Goal: Information Seeking & Learning: Find specific page/section

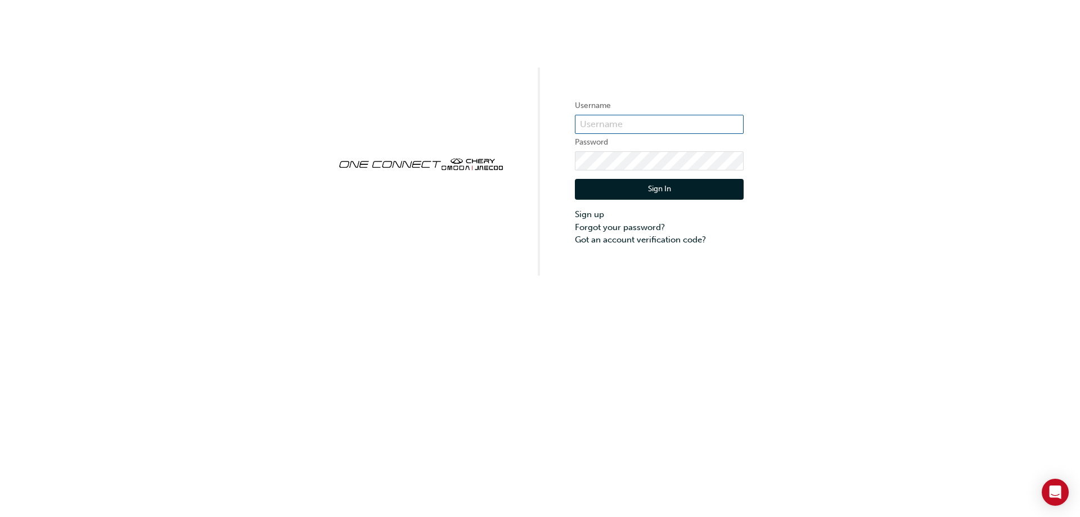
type input "CHAU0076"
click at [646, 193] on button "Sign In" at bounding box center [659, 189] width 169 height 21
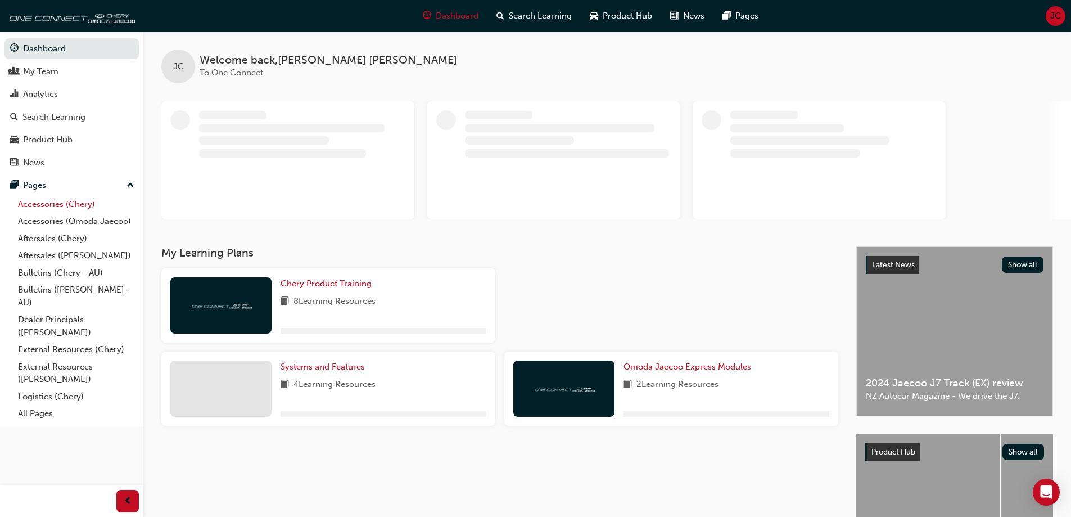
click at [45, 204] on link "Accessories (Chery)" at bounding box center [75, 204] width 125 height 17
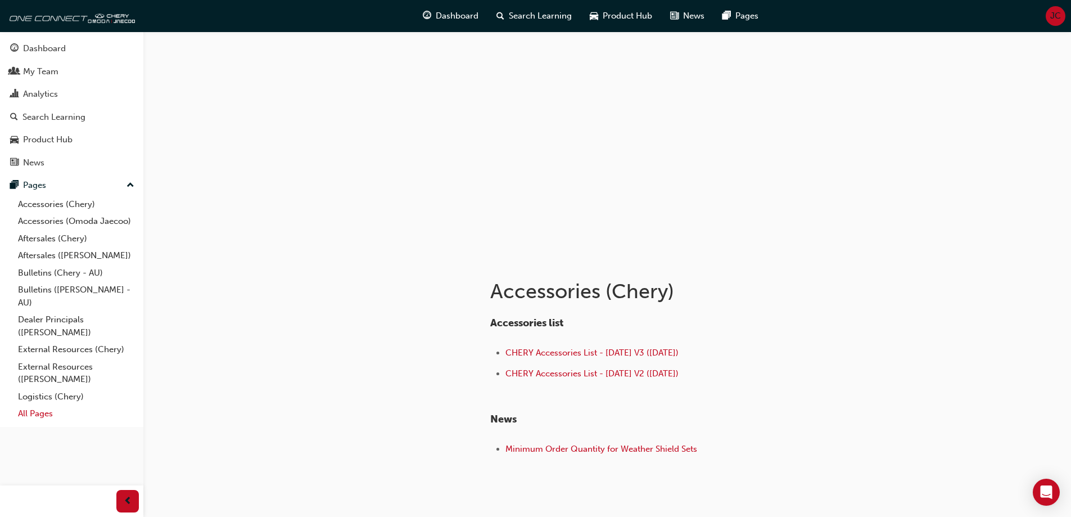
click at [42, 409] on link "All Pages" at bounding box center [75, 413] width 125 height 17
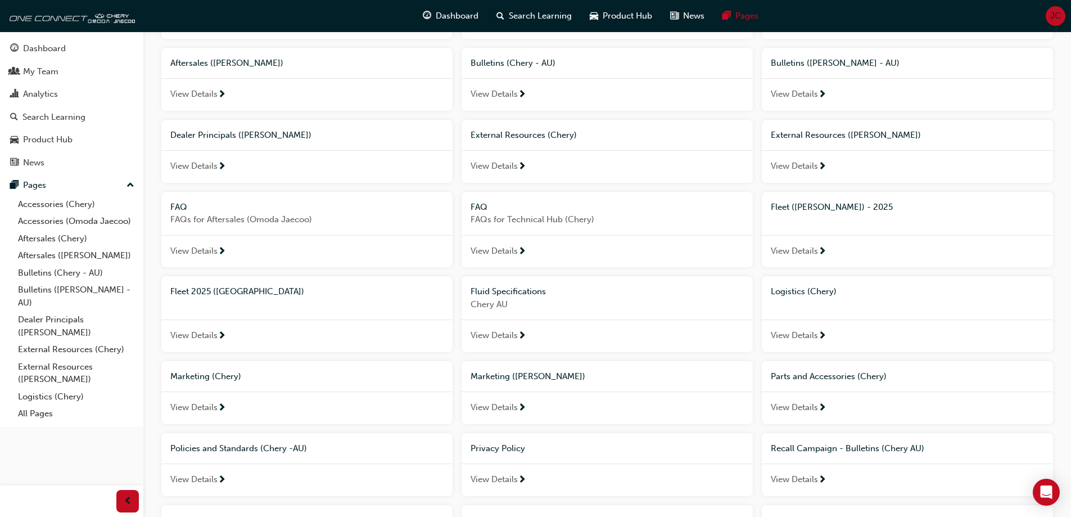
scroll to position [169, 0]
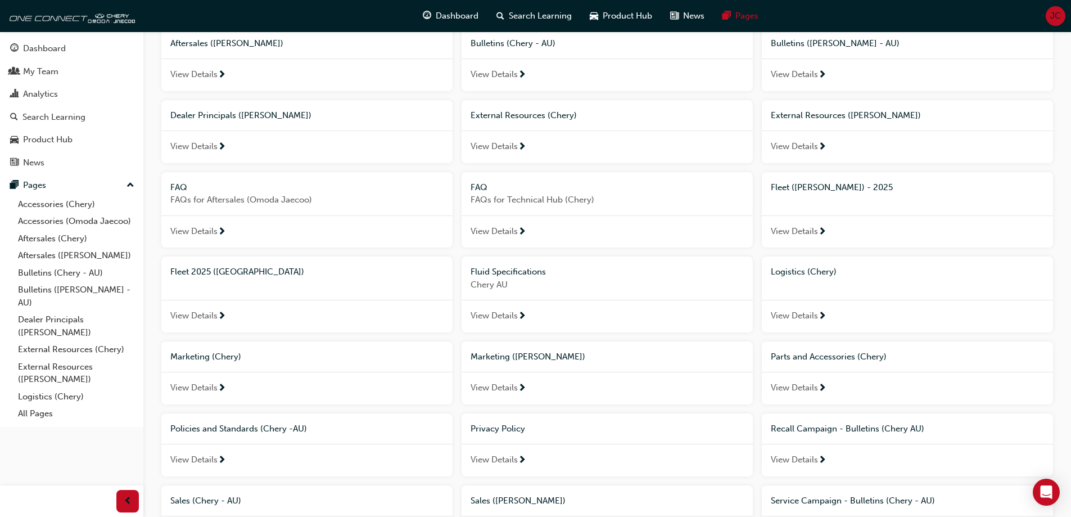
click at [792, 235] on span "View Details" at bounding box center [794, 231] width 47 height 13
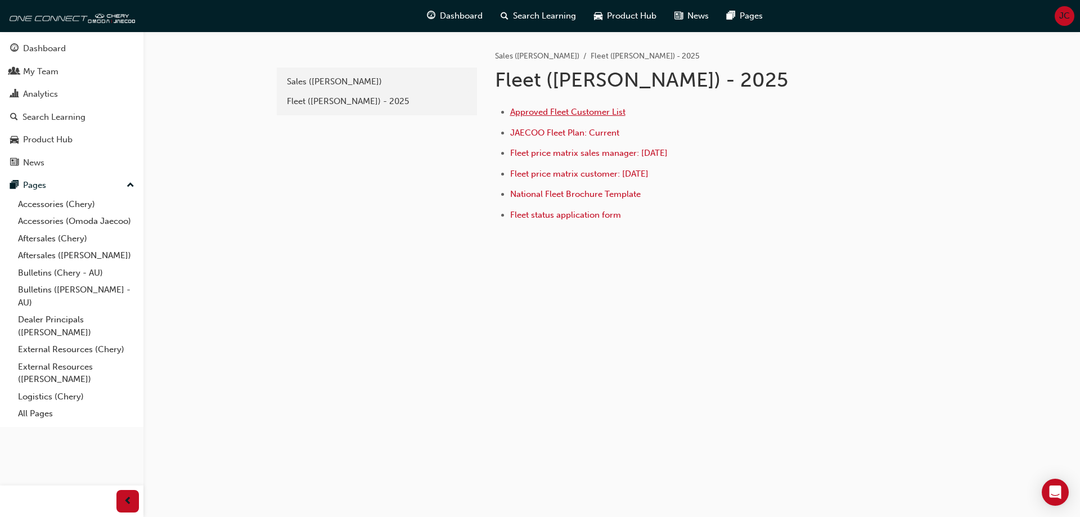
click at [537, 110] on span "Approved Fleet Customer List" at bounding box center [567, 112] width 115 height 10
click at [551, 137] on span "JAECOO Fleet Plan: Current" at bounding box center [564, 133] width 109 height 10
click at [573, 154] on span "Fleet price matrix sales manager: [DATE]" at bounding box center [588, 153] width 157 height 10
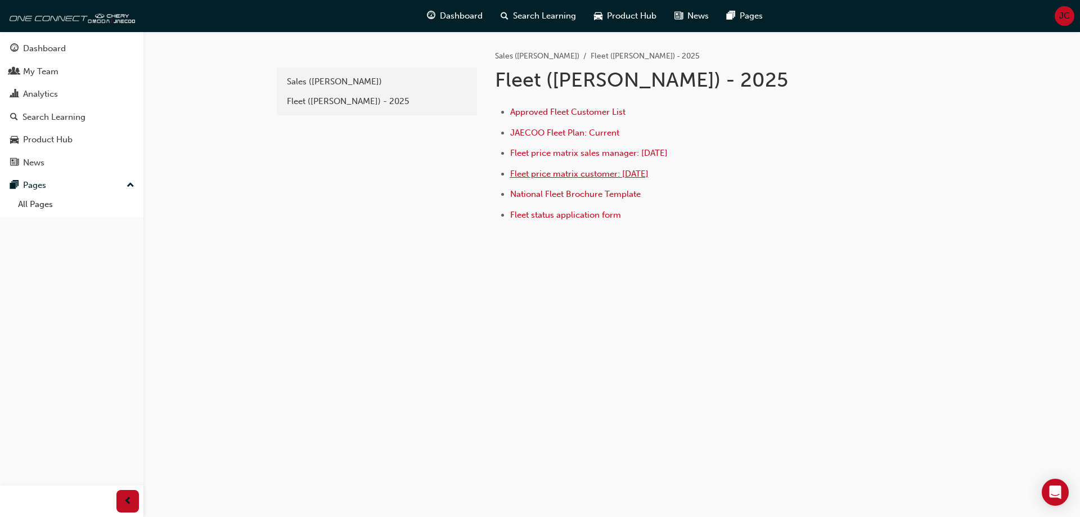
click at [568, 173] on span "Fleet price matrix customer: [DATE]" at bounding box center [579, 174] width 138 height 10
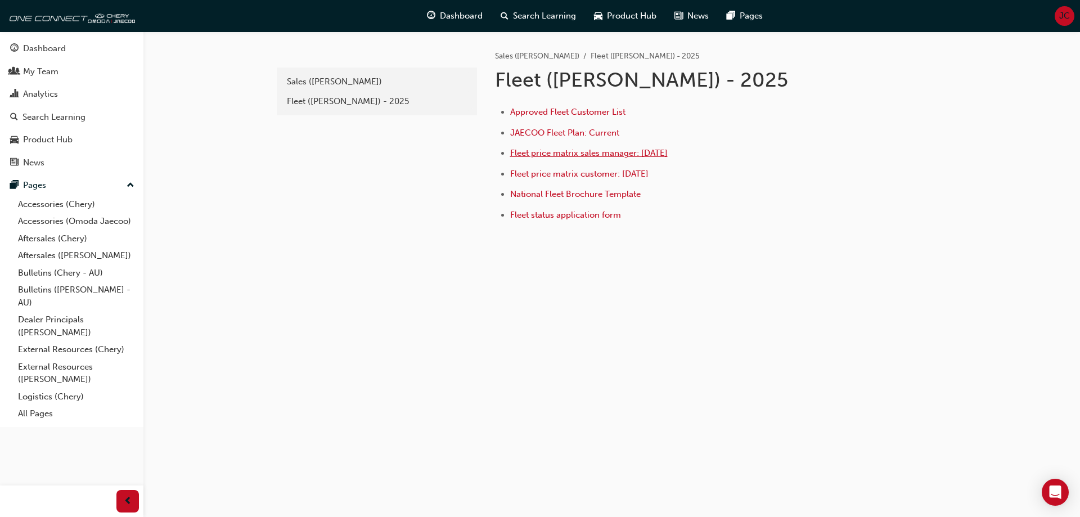
click at [571, 155] on span "Fleet price matrix sales manager: [DATE]" at bounding box center [588, 153] width 157 height 10
